Goal: Task Accomplishment & Management: Manage account settings

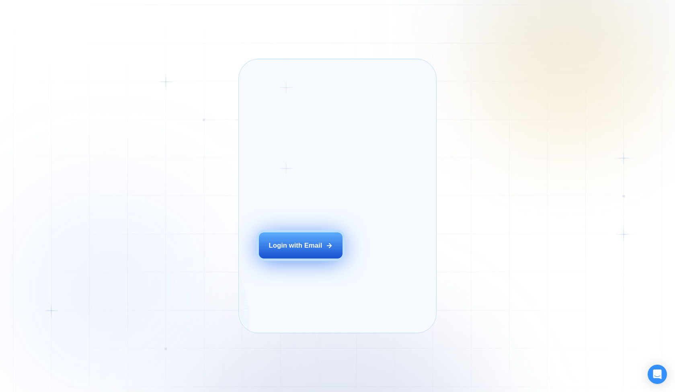
click at [308, 250] on div "Login with Email" at bounding box center [295, 245] width 53 height 9
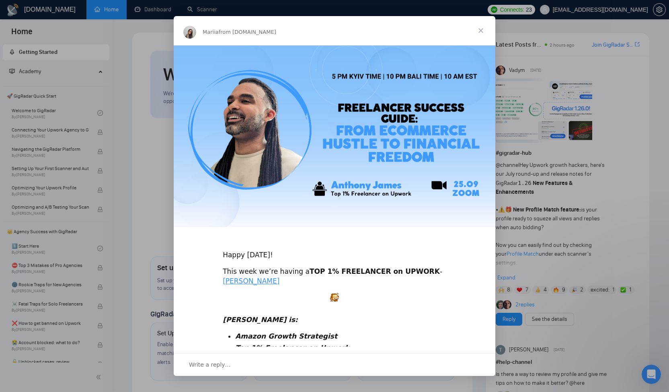
click at [486, 29] on span "Close" at bounding box center [480, 30] width 29 height 29
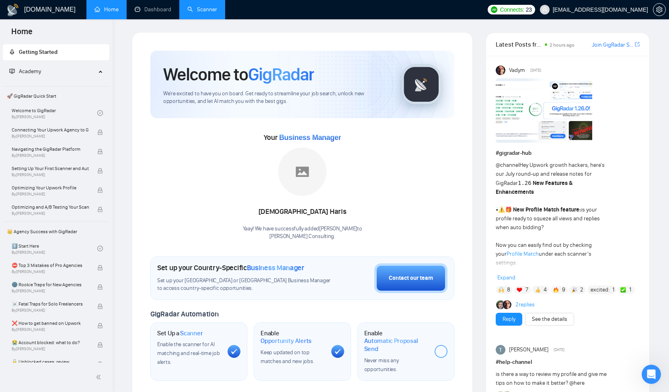
click at [193, 13] on link "Scanner" at bounding box center [202, 9] width 30 height 7
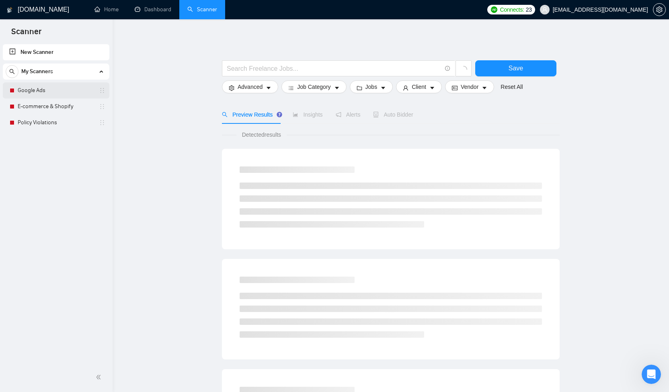
click at [29, 92] on link "Google Ads" at bounding box center [56, 90] width 76 height 16
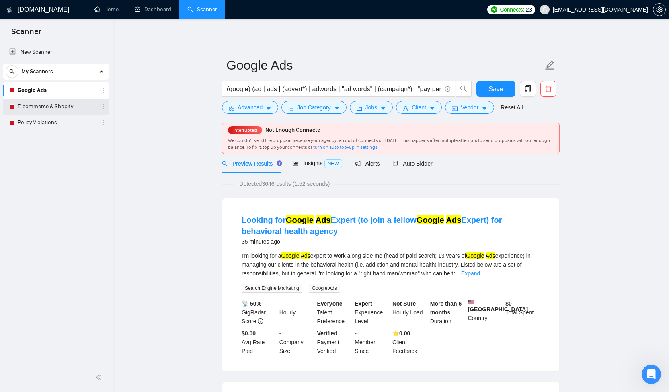
click at [32, 110] on link "E-commerce & Shopify" at bounding box center [56, 107] width 76 height 16
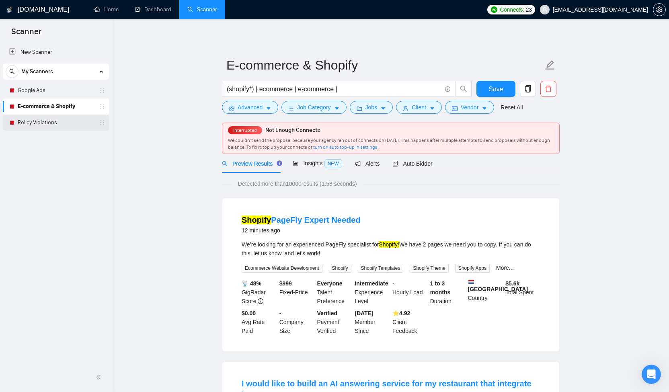
click at [34, 123] on link "Policy Violations" at bounding box center [56, 123] width 76 height 16
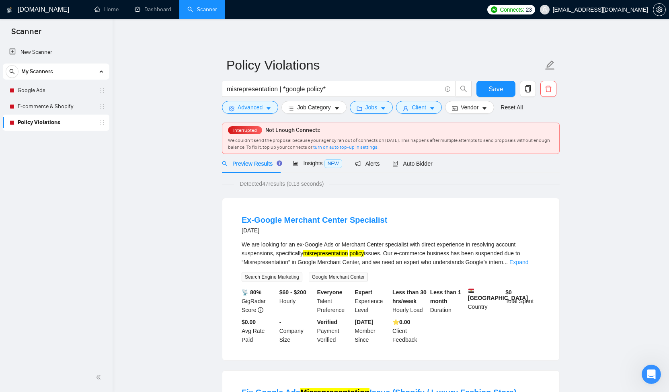
click at [37, 8] on h1 "[DOMAIN_NAME]" at bounding box center [43, 9] width 51 height 19
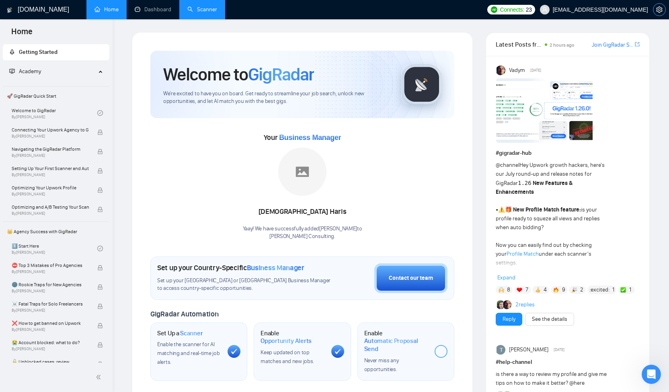
click at [660, 9] on icon "setting" at bounding box center [659, 9] width 6 height 6
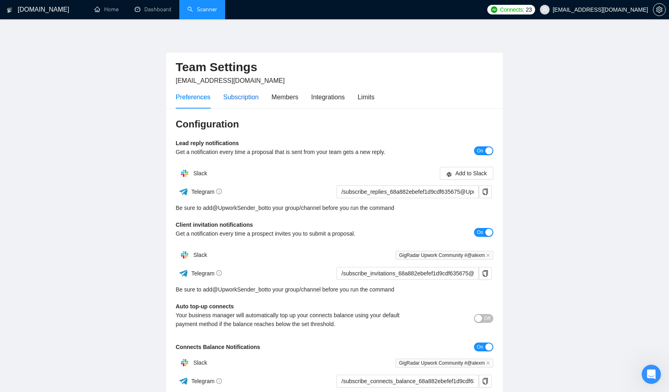
click at [248, 97] on div "Subscription" at bounding box center [240, 97] width 35 height 10
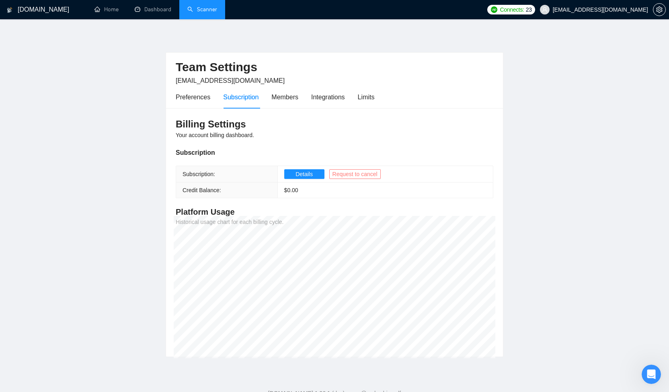
click at [360, 174] on span "Request to cancel" at bounding box center [355, 174] width 45 height 9
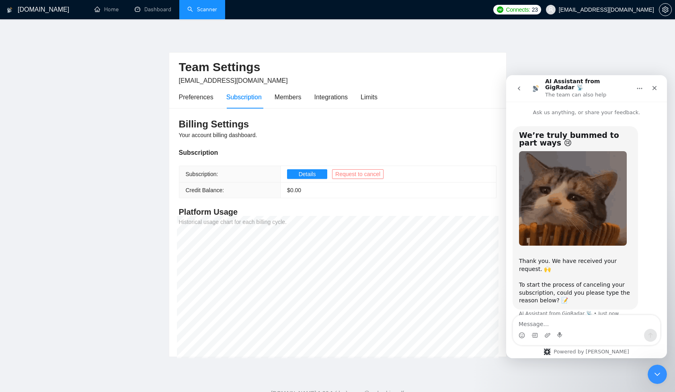
scroll to position [5, 0]
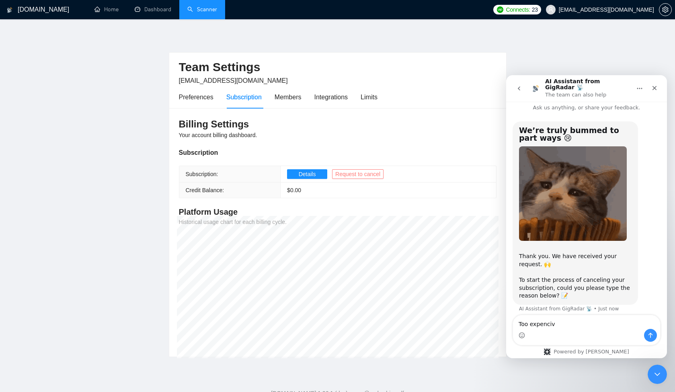
type textarea "Too expencive"
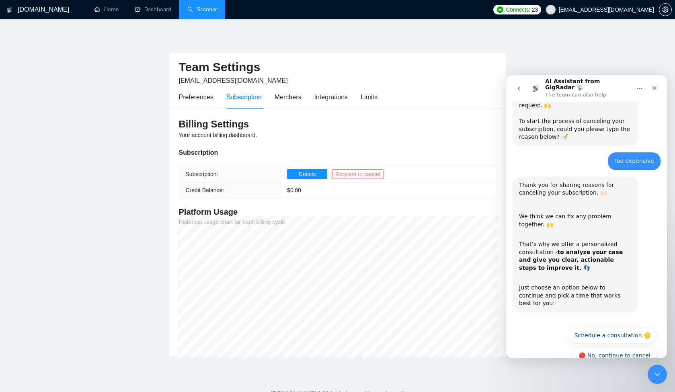
scroll to position [164, 0]
click at [607, 347] on button "🔴 No, continue to cancel" at bounding box center [615, 355] width 84 height 16
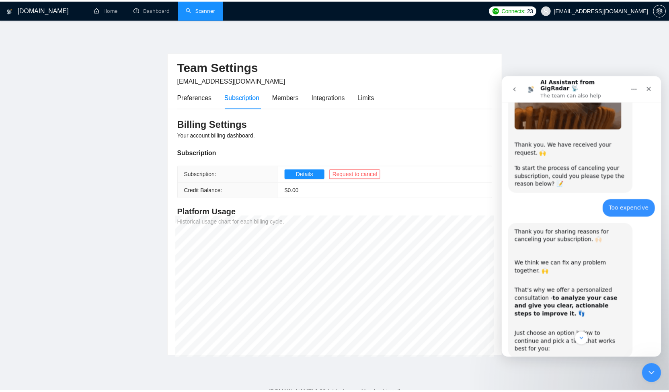
scroll to position [115, 0]
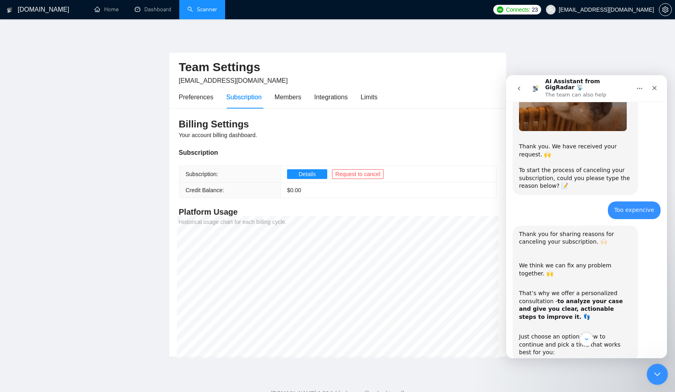
click at [659, 380] on div "Close Intercom Messenger" at bounding box center [656, 372] width 19 height 19
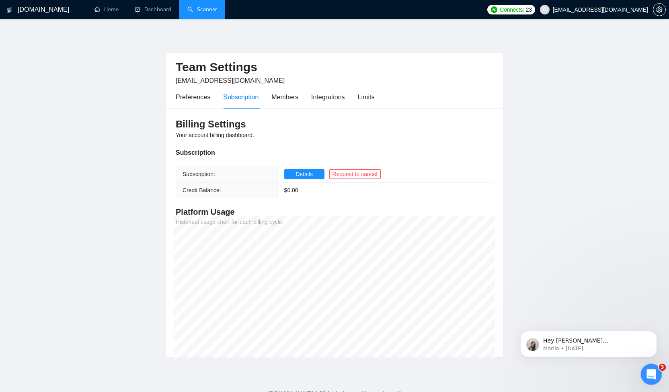
scroll to position [0, 0]
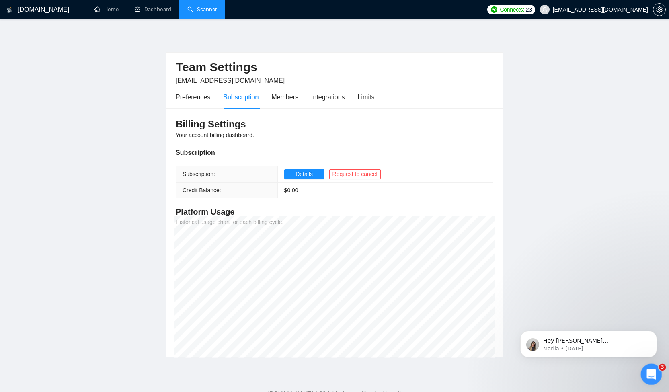
click at [660, 380] on div "3" at bounding box center [651, 374] width 21 height 21
click at [615, 345] on p "Mariia • 1w ago" at bounding box center [595, 348] width 104 height 7
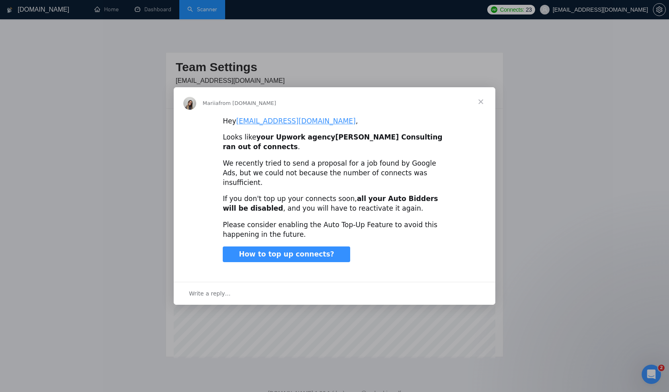
click at [484, 113] on span "Close" at bounding box center [480, 101] width 29 height 29
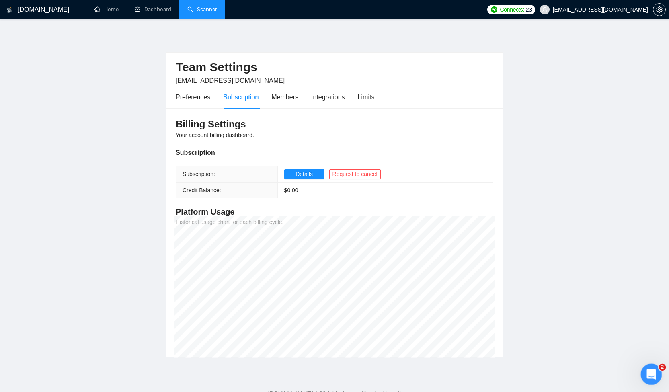
click at [649, 370] on icon "Open Intercom Messenger" at bounding box center [650, 373] width 13 height 13
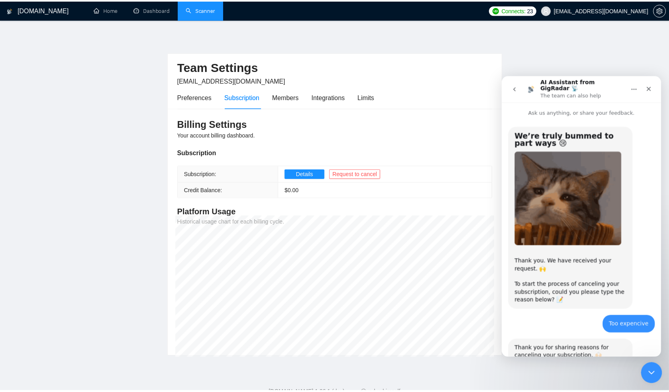
scroll to position [258, 0]
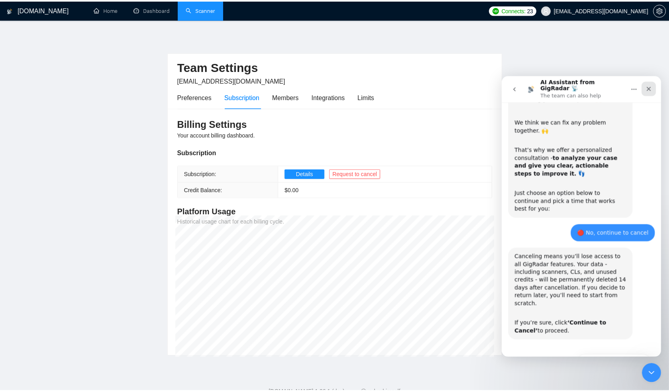
click at [653, 87] on icon "Close" at bounding box center [650, 89] width 6 height 6
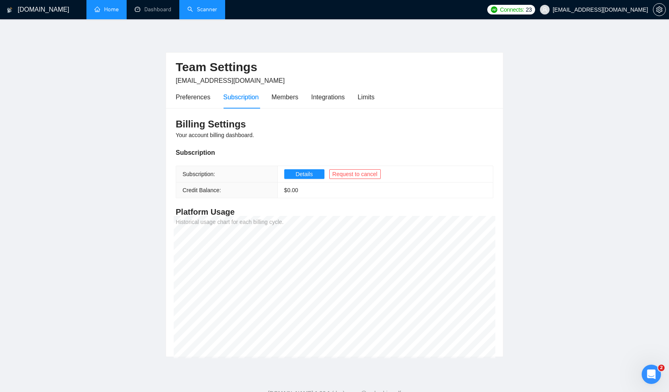
click at [106, 11] on link "Home" at bounding box center [106, 9] width 24 height 7
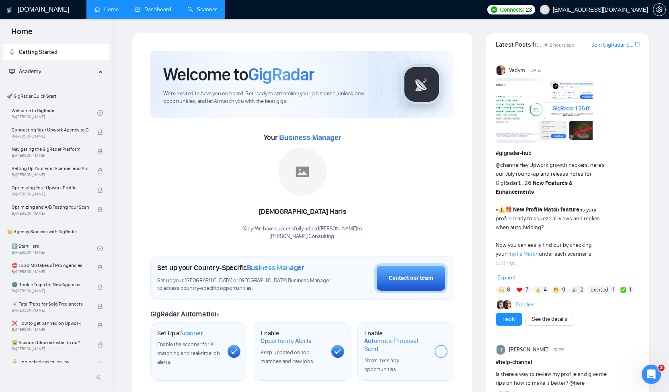
click at [143, 12] on link "Dashboard" at bounding box center [153, 9] width 37 height 7
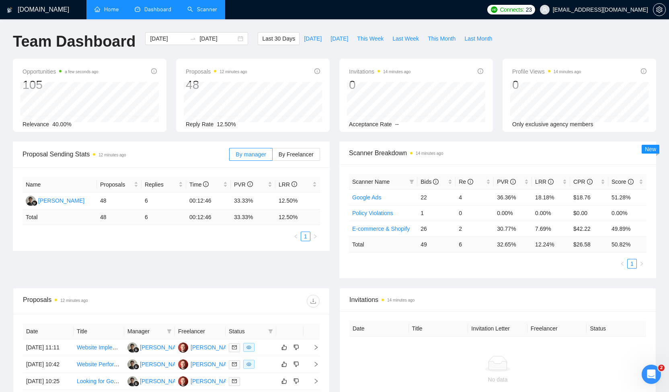
click at [188, 12] on link "Scanner" at bounding box center [202, 9] width 30 height 7
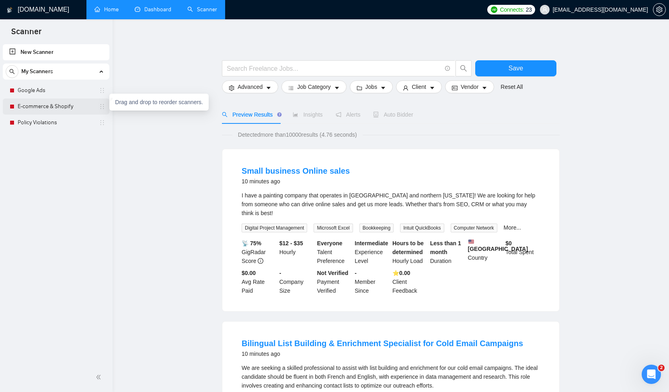
click at [102, 105] on icon "holder" at bounding box center [102, 106] width 6 height 6
click at [38, 103] on link "E-commerce & Shopify" at bounding box center [56, 107] width 76 height 16
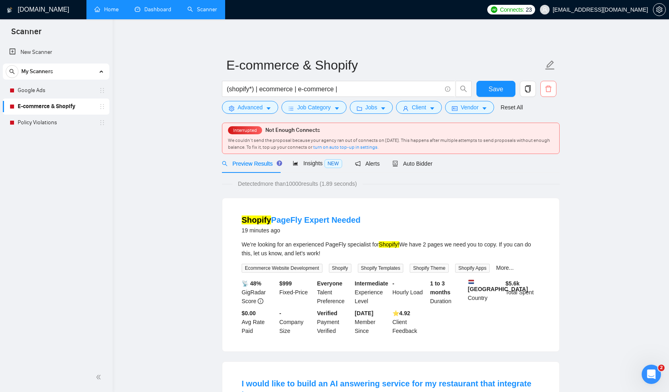
click at [548, 87] on icon "delete" at bounding box center [548, 88] width 7 height 7
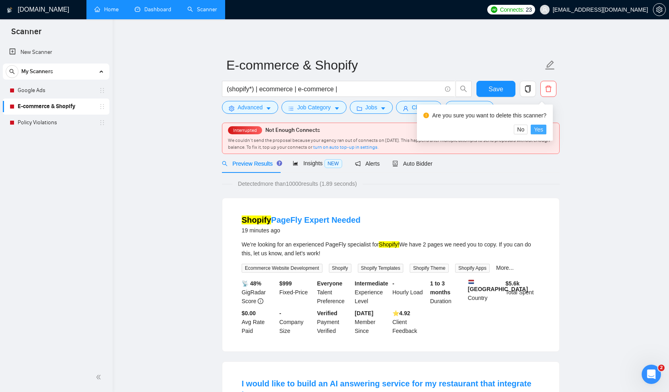
click at [540, 130] on span "Yes" at bounding box center [538, 129] width 9 height 9
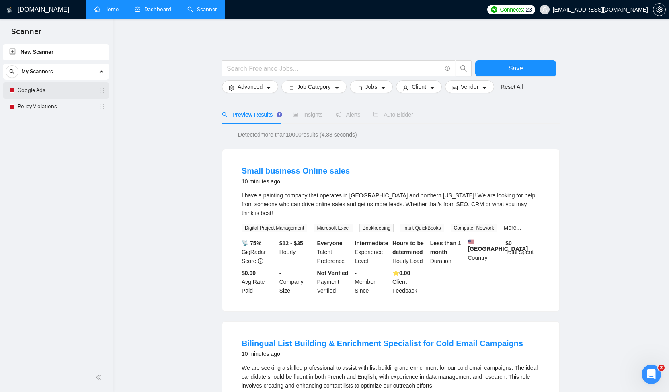
click at [45, 92] on link "Google Ads" at bounding box center [56, 90] width 76 height 16
